Goal: Information Seeking & Learning: Learn about a topic

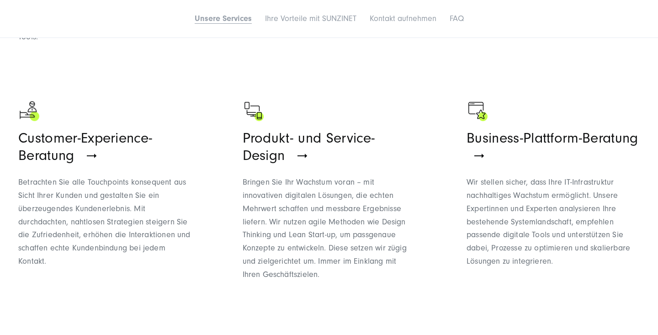
scroll to position [769, 0]
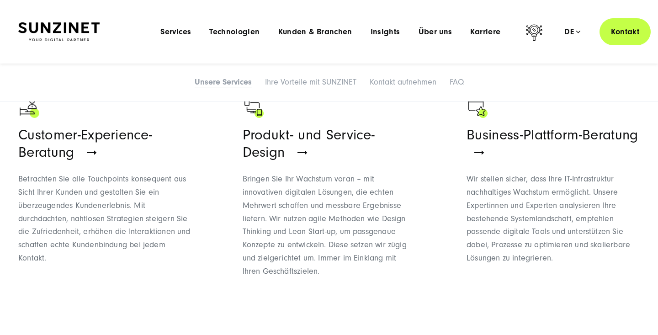
click at [229, 279] on ul "Strategie-Beratung für Marketing und Vertrieb Richten Sie Ihre Marketing- und V…" at bounding box center [329, 194] width 622 height 652
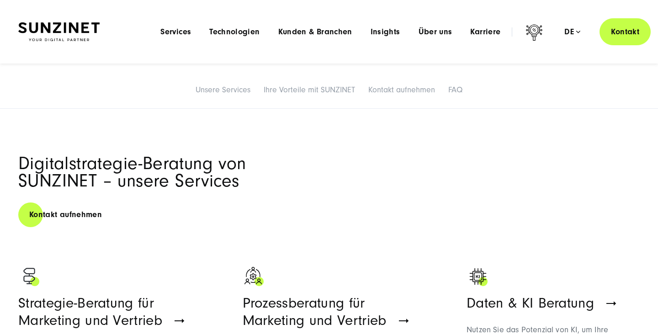
scroll to position [0, 0]
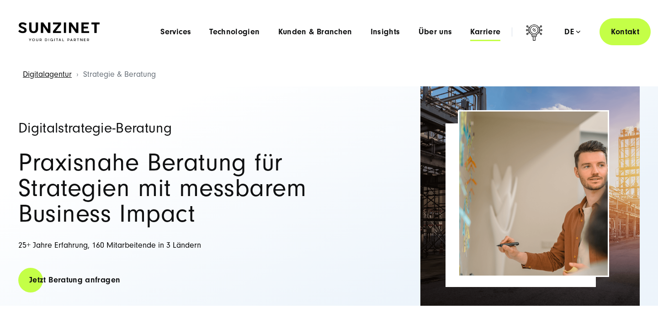
click at [483, 31] on span "Karriere" at bounding box center [485, 31] width 30 height 9
click at [185, 303] on div "Digitalstrategie-Beratung Praxisnahe Beratung für Strategien mit messbarem Busi…" at bounding box center [178, 195] width 320 height 219
click at [491, 30] on span "Karriere" at bounding box center [485, 31] width 30 height 9
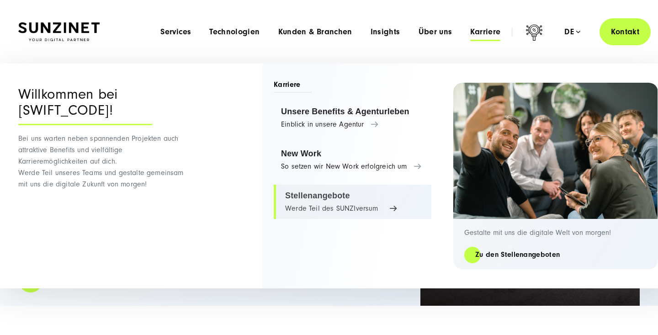
click at [306, 202] on link "Stellenangebote Werde Teil des SUNZIversum" at bounding box center [353, 202] width 158 height 35
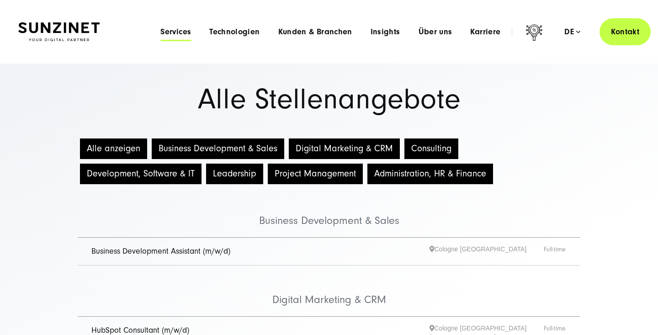
click at [184, 33] on span "Services" at bounding box center [175, 31] width 31 height 9
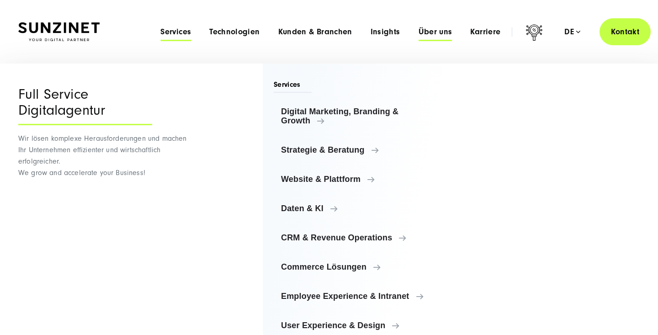
click at [434, 34] on span "Über uns" at bounding box center [436, 31] width 34 height 9
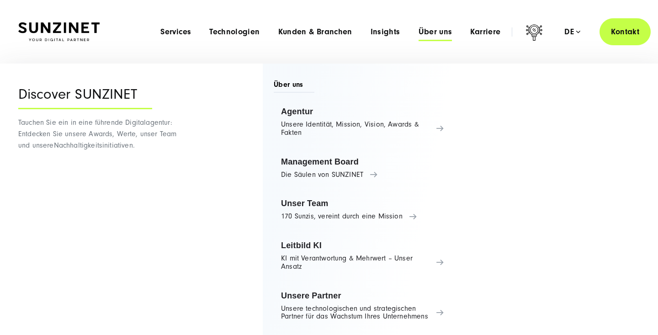
click at [434, 34] on span "Über uns" at bounding box center [436, 31] width 34 height 9
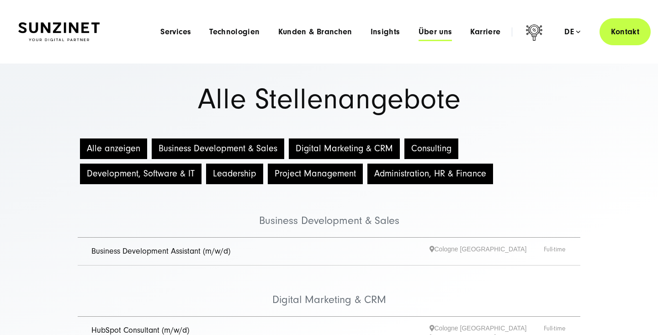
click at [437, 30] on span "Über uns" at bounding box center [436, 31] width 34 height 9
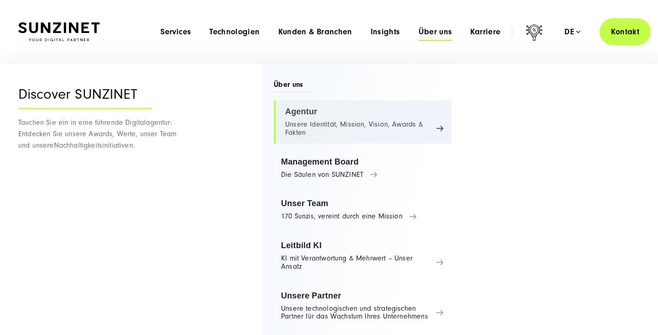
click at [313, 128] on link "Agentur Unsere Identität, Mission, Vision, Awards & Fakten" at bounding box center [363, 122] width 178 height 43
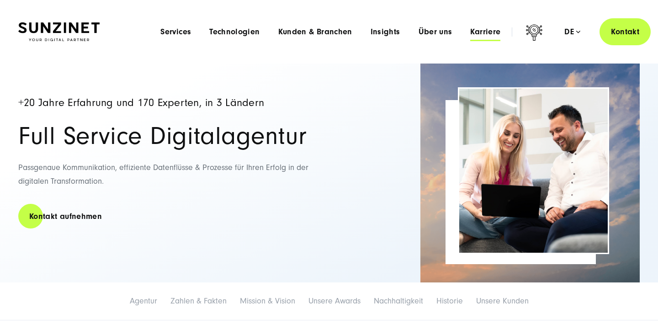
click at [493, 32] on span "Karriere" at bounding box center [485, 31] width 30 height 9
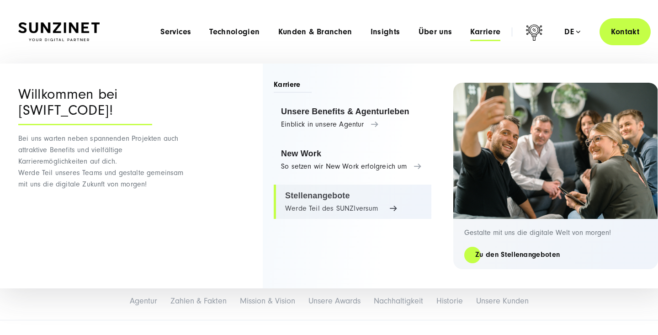
click at [331, 204] on link "Stellenangebote Werde Teil des SUNZIversum" at bounding box center [353, 202] width 158 height 35
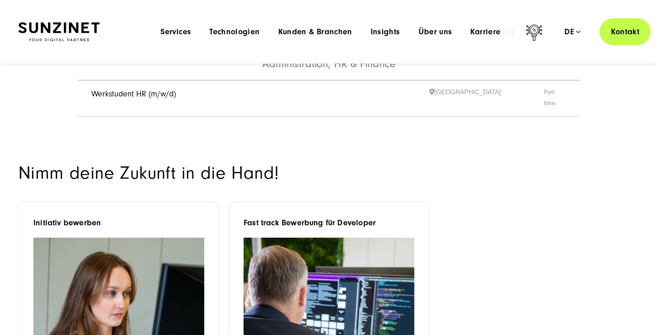
scroll to position [625, 0]
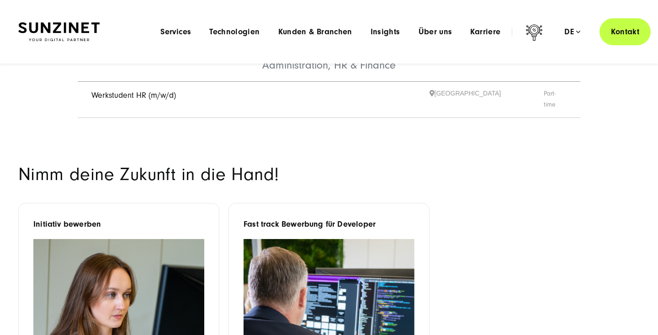
click at [107, 248] on img at bounding box center [118, 325] width 171 height 172
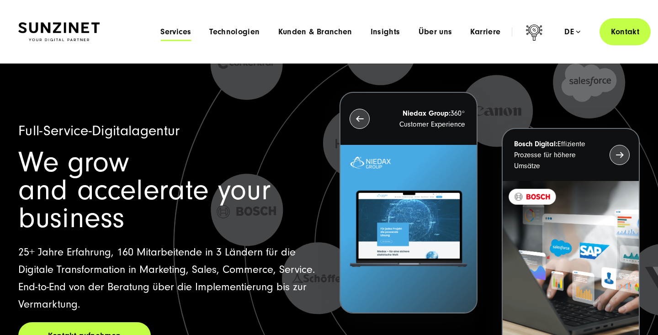
click at [179, 33] on span "Services" at bounding box center [175, 31] width 31 height 9
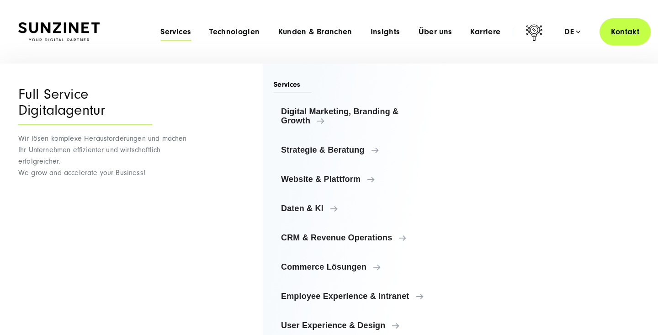
click at [288, 84] on span "Services" at bounding box center [293, 86] width 38 height 13
click at [47, 101] on div "Full Service Digitalagentur" at bounding box center [85, 105] width 134 height 39
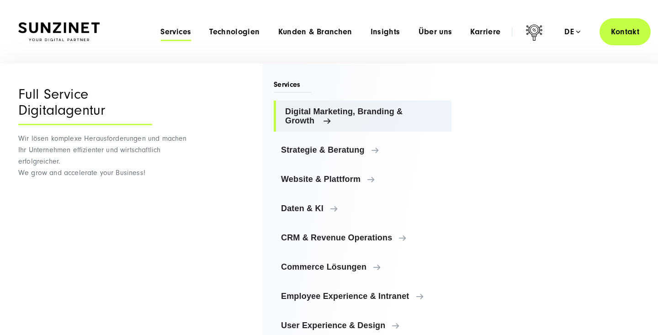
click at [318, 113] on span "Digital Marketing, Branding & Growth" at bounding box center [364, 116] width 159 height 18
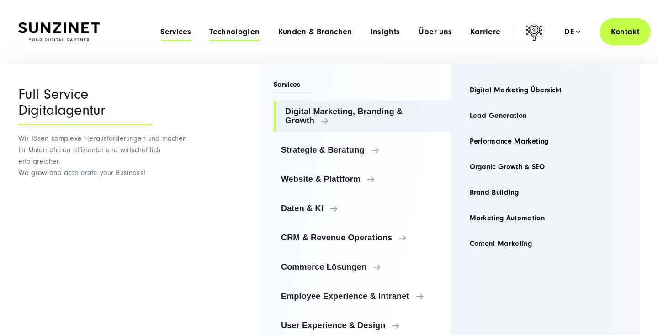
click at [233, 32] on span "Technologien" at bounding box center [234, 31] width 50 height 9
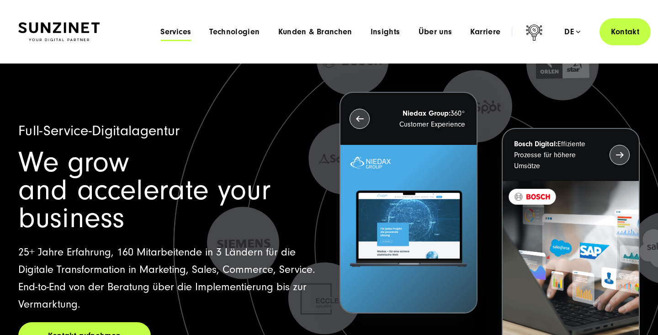
click at [177, 30] on span "Services" at bounding box center [175, 31] width 31 height 9
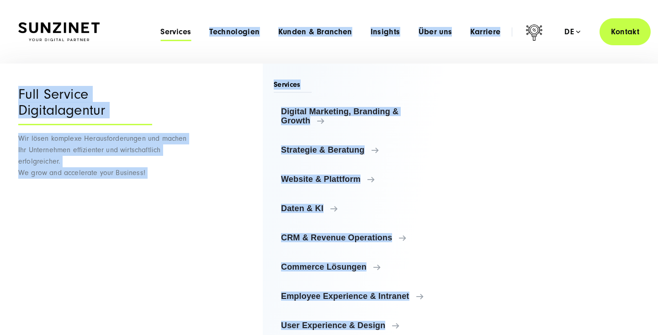
click at [228, 43] on div "Menu Services Menu Full Service Digitalagentur Wir lösen komplexe Herausforderu…" at bounding box center [401, 31] width 500 height 27
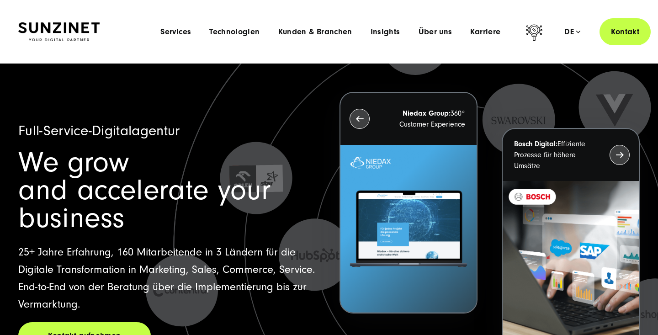
click at [190, 51] on header "Smart Search AI Hier können Sie eine konkrete Frage zu unserer Agentur und unse…" at bounding box center [329, 32] width 658 height 64
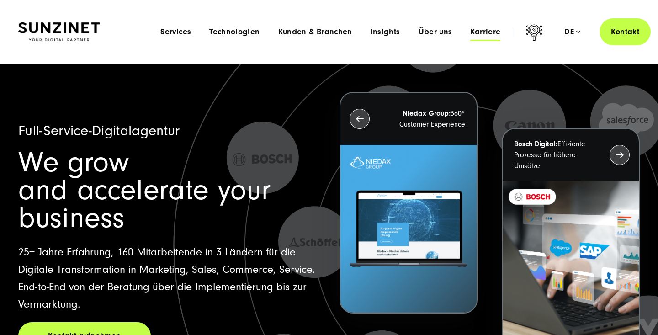
click at [489, 34] on span "Karriere" at bounding box center [485, 31] width 30 height 9
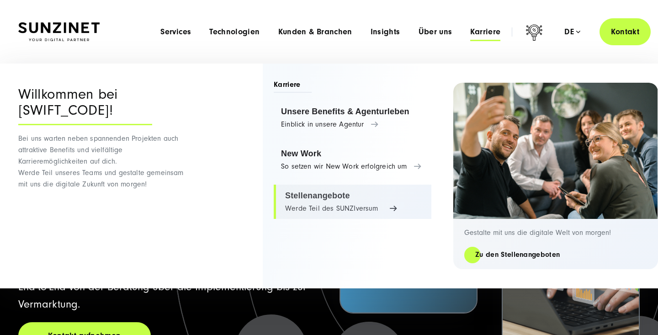
click at [308, 201] on link "Stellenangebote Werde Teil des SUNZIversum" at bounding box center [353, 202] width 158 height 35
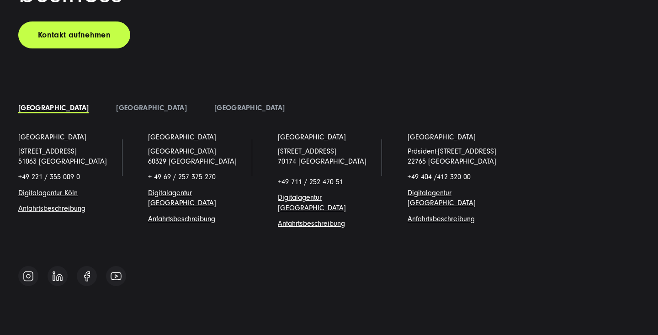
scroll to position [6975, 0]
